Goal: Task Accomplishment & Management: Manage account settings

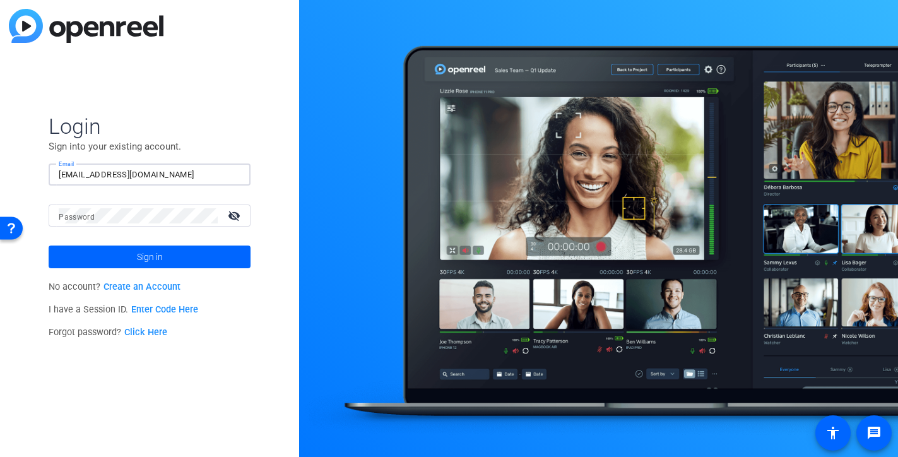
type input "[EMAIL_ADDRESS][DOMAIN_NAME]"
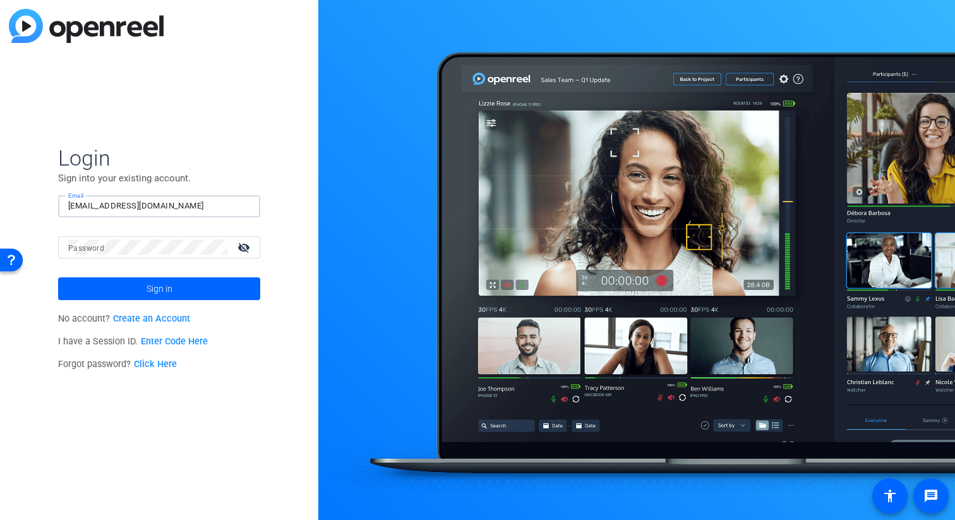
type input "[EMAIL_ADDRESS][DOMAIN_NAME]"
drag, startPoint x: 190, startPoint y: 287, endPoint x: 237, endPoint y: 280, distance: 47.9
click at [190, 287] on span at bounding box center [159, 288] width 202 height 30
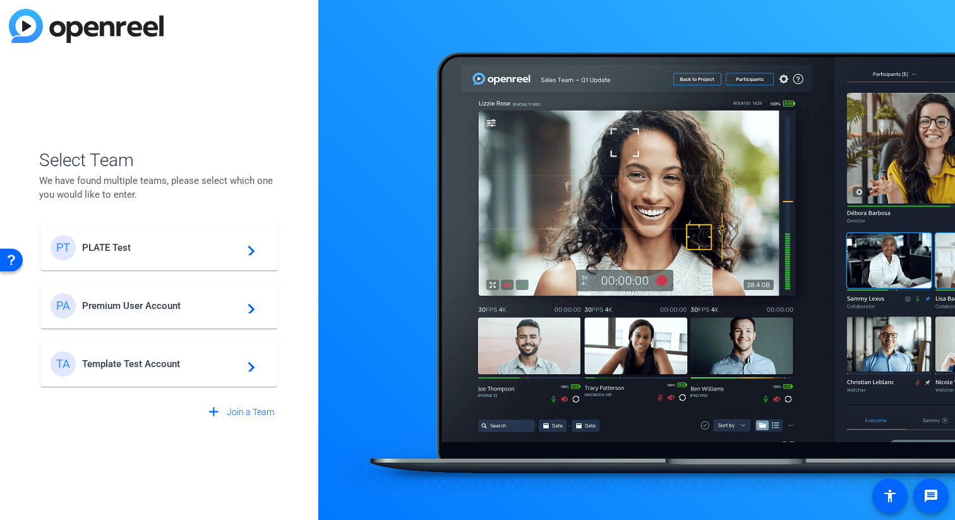
click at [121, 246] on span "PLATE Test" at bounding box center [161, 247] width 158 height 11
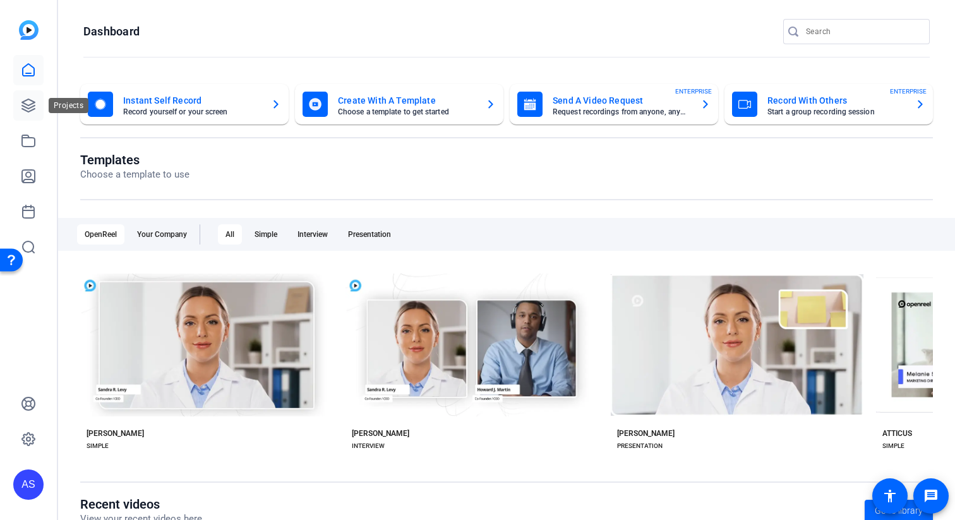
click at [33, 114] on link at bounding box center [28, 105] width 30 height 30
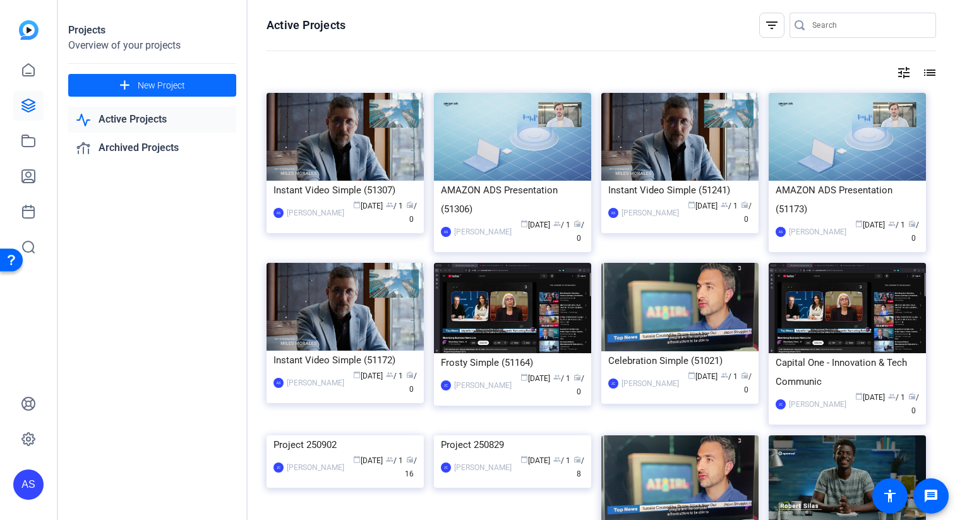
click at [188, 85] on span at bounding box center [152, 85] width 168 height 30
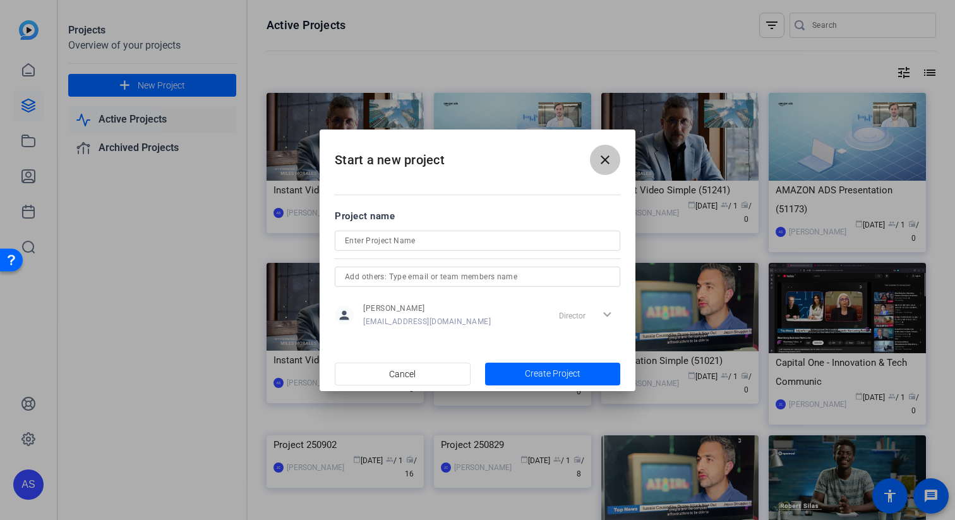
click at [604, 167] on span at bounding box center [605, 160] width 30 height 30
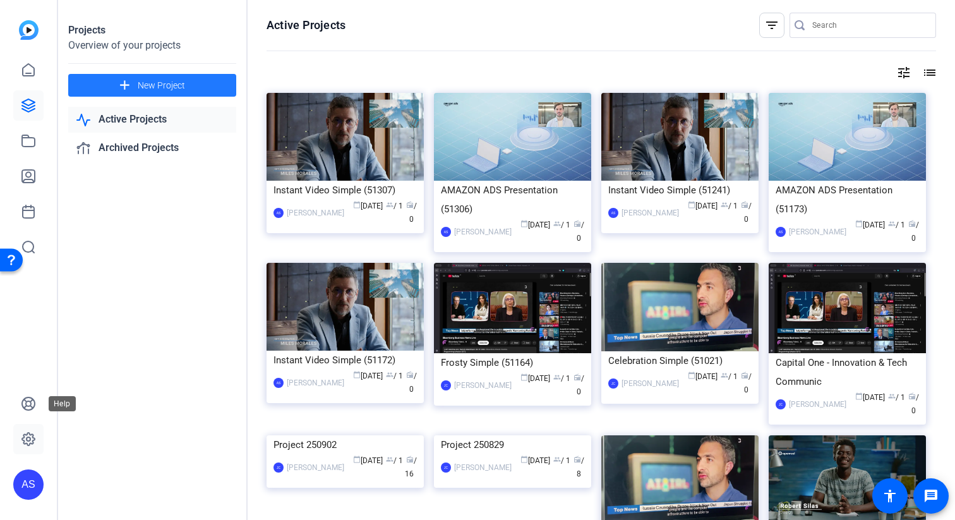
click at [26, 434] on icon at bounding box center [28, 438] width 13 height 13
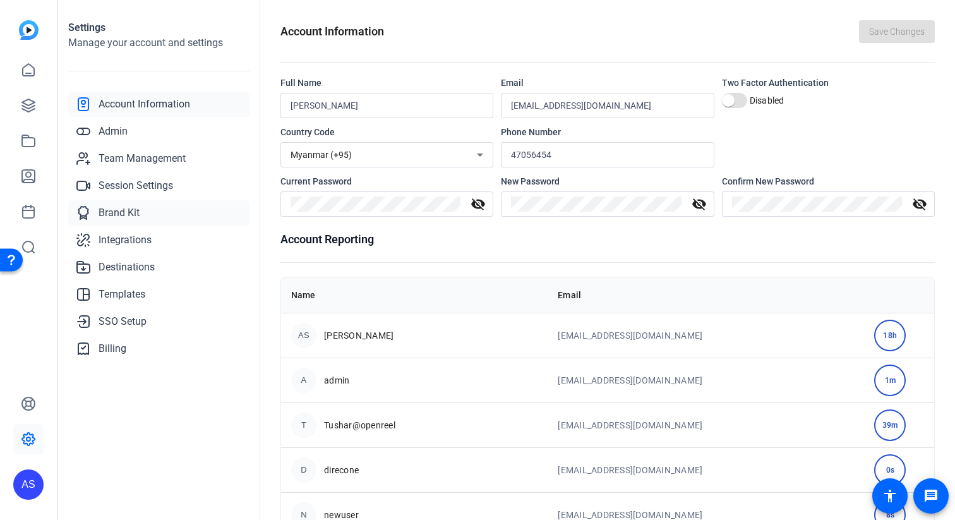
click at [134, 225] on link "Brand Kit" at bounding box center [158, 212] width 181 height 25
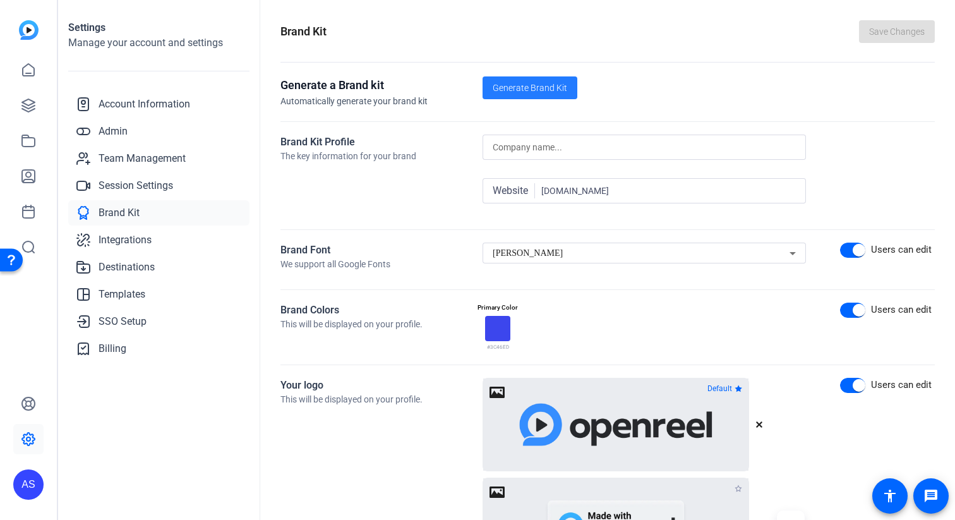
click at [534, 86] on span "Generate Brand Kit" at bounding box center [529, 87] width 75 height 13
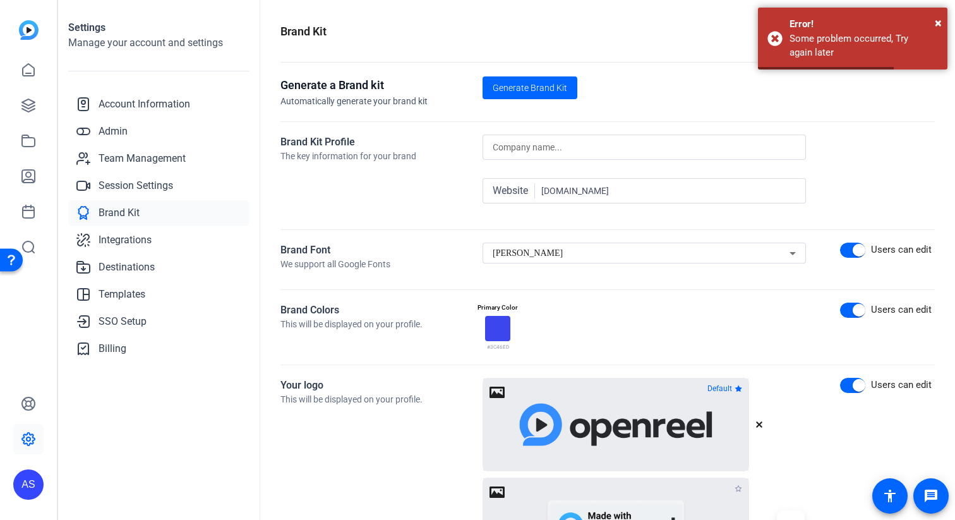
click at [656, 188] on input "nbc.com" at bounding box center [668, 190] width 254 height 15
drag, startPoint x: 612, startPoint y: 191, endPoint x: 527, endPoint y: 191, distance: 85.2
click at [528, 191] on div "Website nbc.com" at bounding box center [643, 190] width 303 height 25
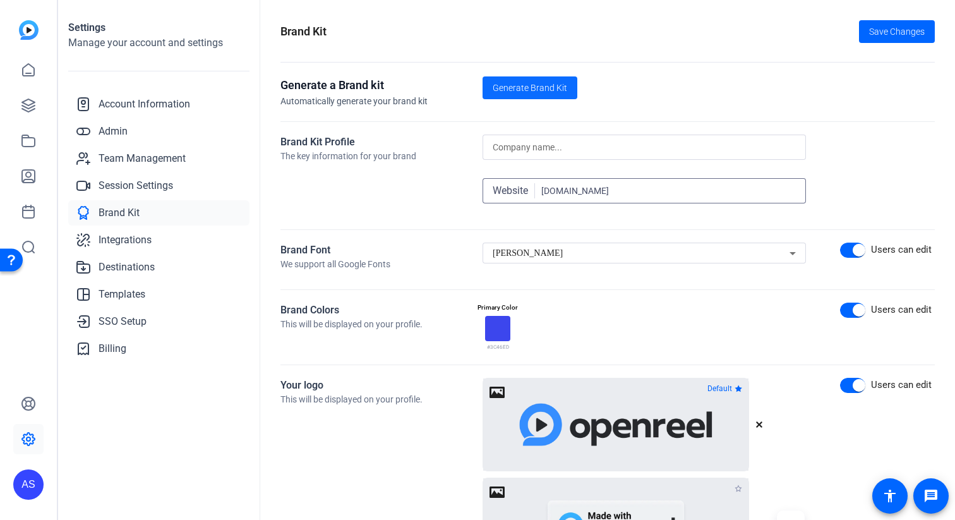
type input "www.google.com"
click at [517, 81] on span "Generate Brand Kit" at bounding box center [529, 87] width 75 height 13
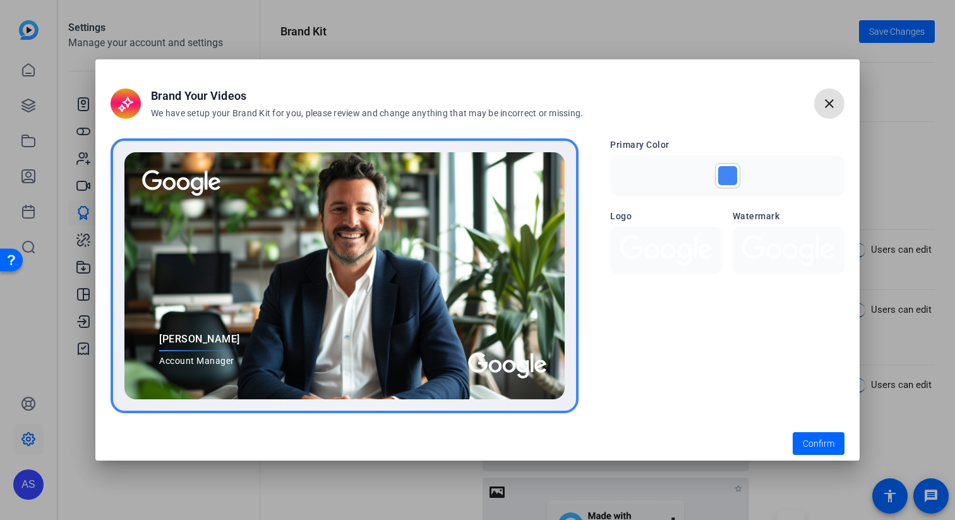
drag, startPoint x: 832, startPoint y: 101, endPoint x: 823, endPoint y: 105, distance: 9.9
click at [832, 101] on mat-icon "close" at bounding box center [828, 103] width 15 height 15
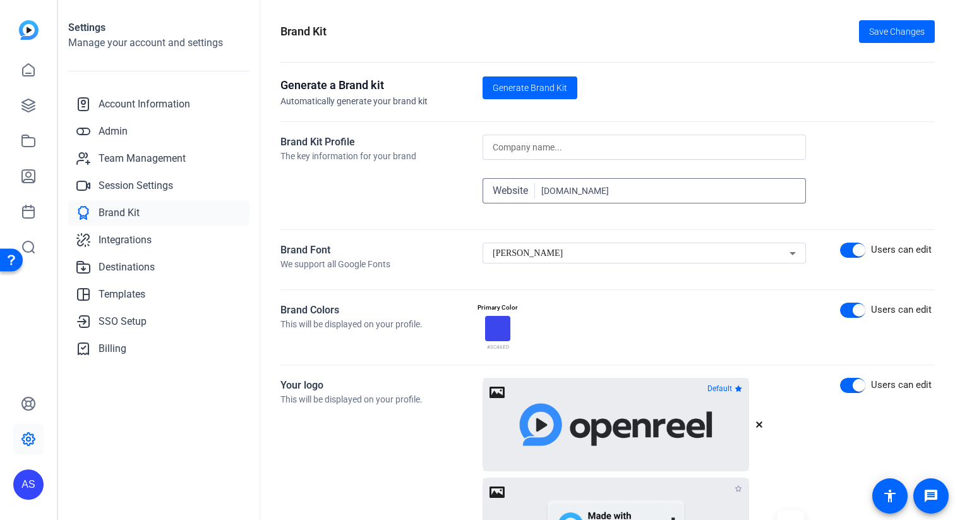
drag, startPoint x: 627, startPoint y: 194, endPoint x: 441, endPoint y: 201, distance: 186.4
click at [441, 201] on div "Brand Kit Profile The key information for your brand Website www.google.com" at bounding box center [607, 175] width 654 height 82
type input "amazon.com"
click at [552, 79] on span at bounding box center [529, 88] width 95 height 30
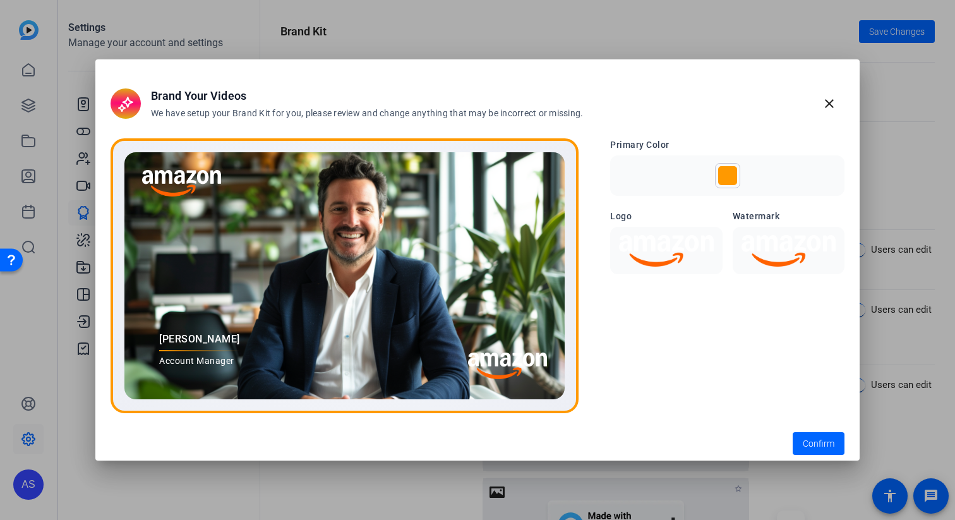
click at [674, 261] on img at bounding box center [665, 251] width 97 height 32
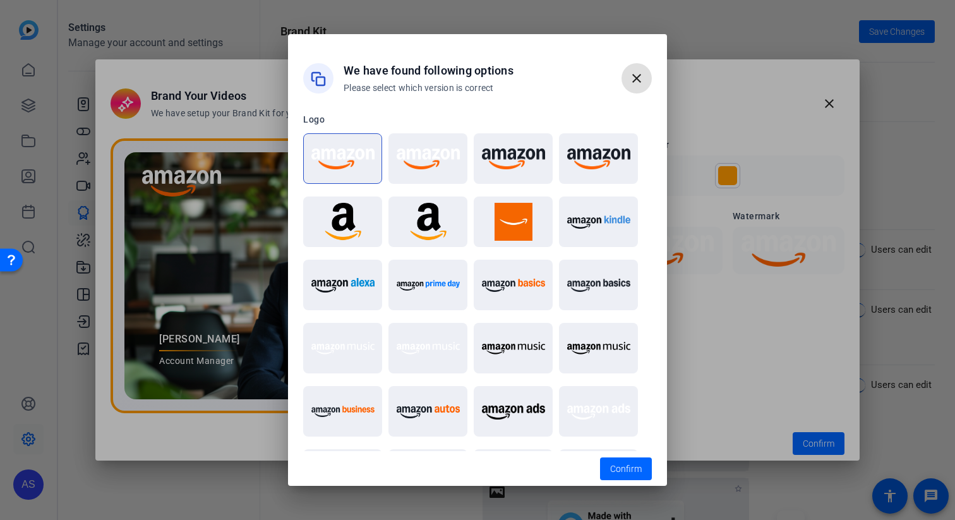
click at [632, 75] on mat-icon "close" at bounding box center [636, 78] width 15 height 15
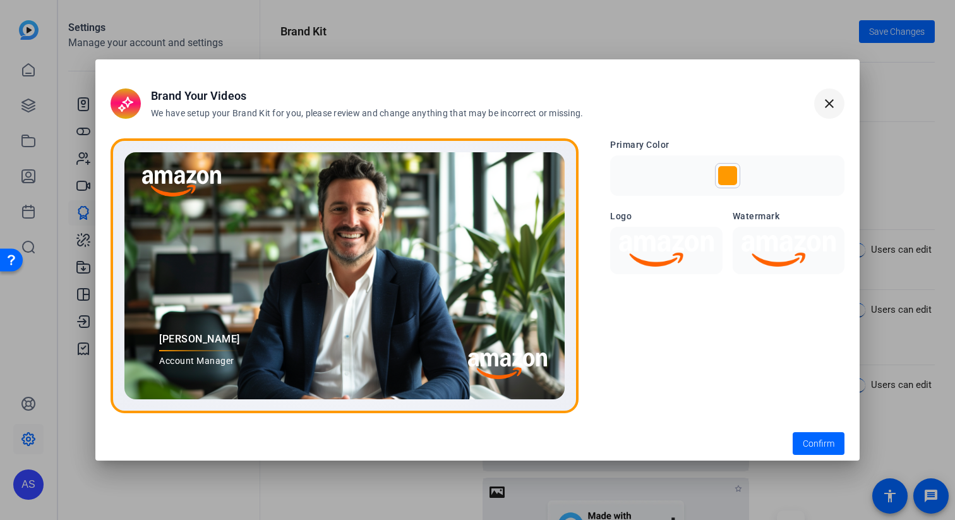
click at [825, 102] on mat-icon "close" at bounding box center [828, 103] width 15 height 15
